Goal: Navigation & Orientation: Find specific page/section

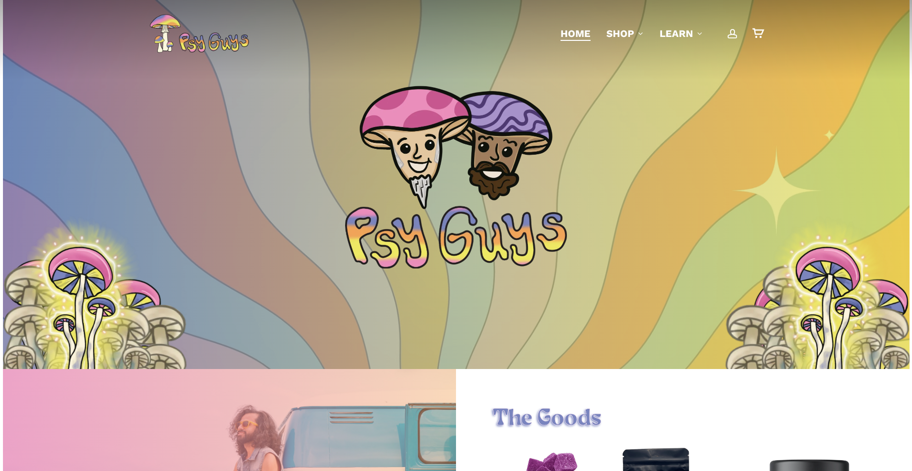
click at [733, 35] on span "Main Menu" at bounding box center [733, 34] width 10 height 10
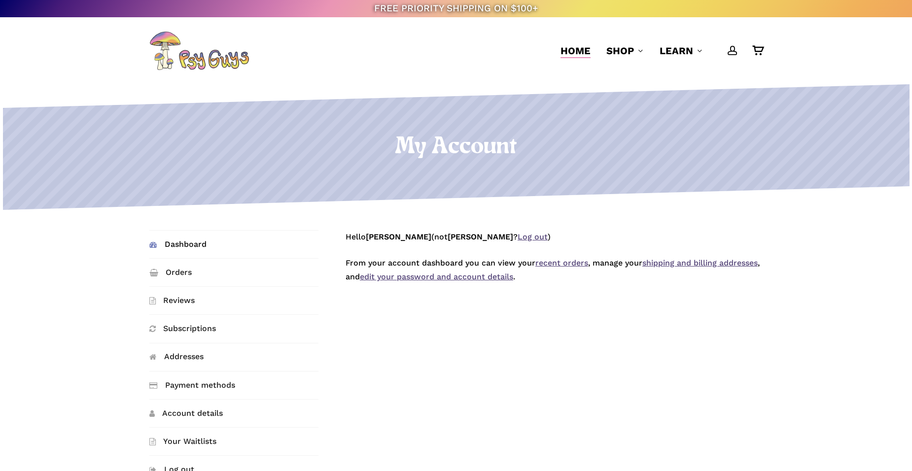
click at [573, 54] on span "Home" at bounding box center [576, 51] width 30 height 12
click at [574, 53] on span "Home" at bounding box center [576, 51] width 30 height 12
